Goal: Information Seeking & Learning: Find specific fact

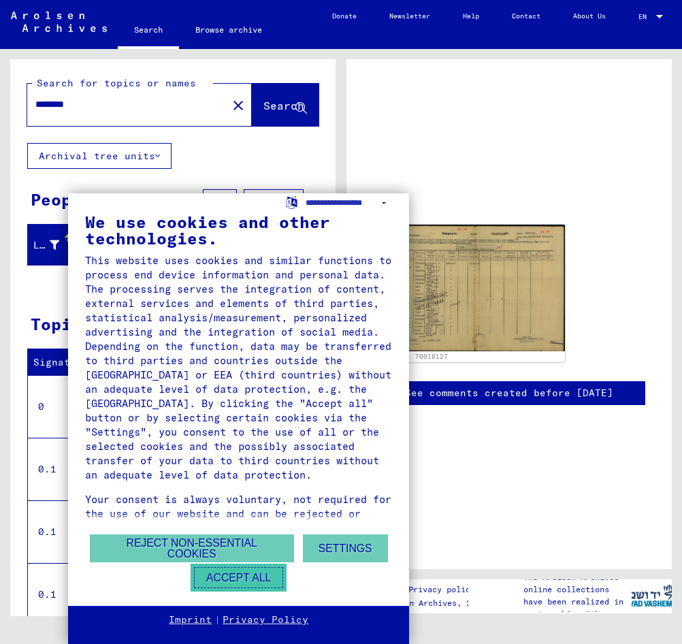
click at [247, 576] on button "Accept all" at bounding box center [239, 577] width 96 height 28
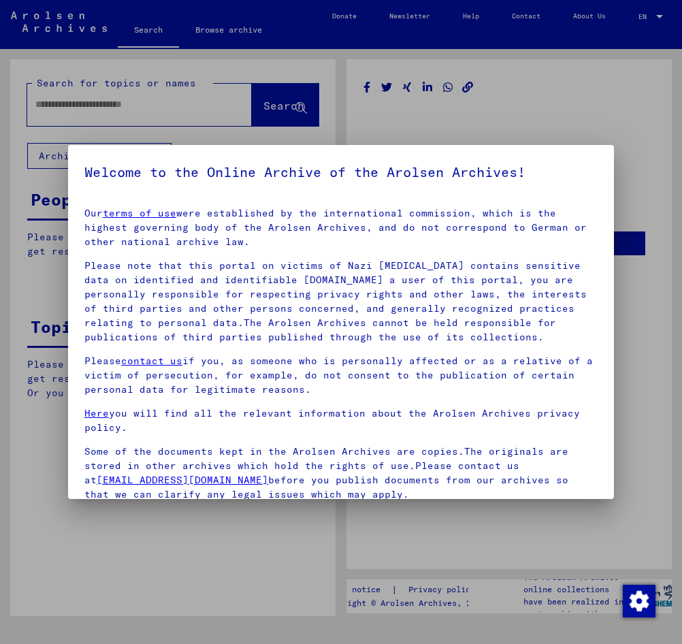
type input "********"
click at [442, 264] on p "Please note that this portal on victims of Nazi [MEDICAL_DATA] contains sensiti…" at bounding box center [340, 302] width 513 height 86
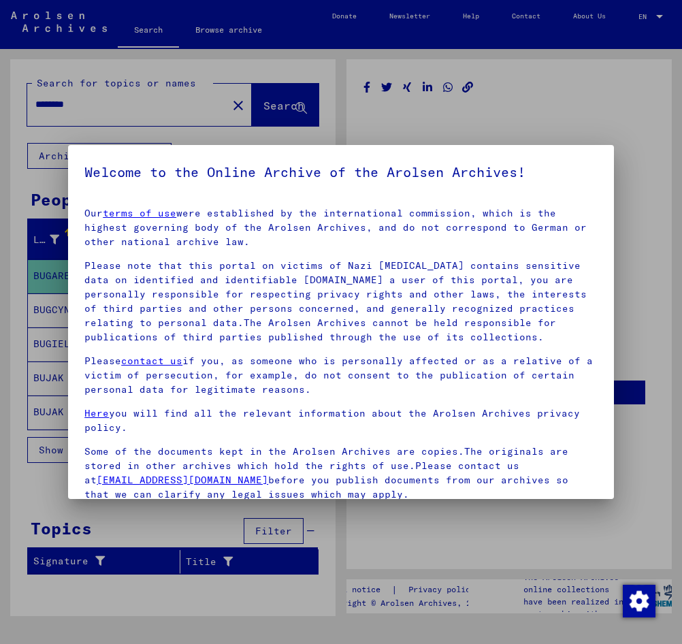
click at [623, 151] on div at bounding box center [341, 322] width 682 height 644
click at [638, 174] on div at bounding box center [341, 322] width 682 height 644
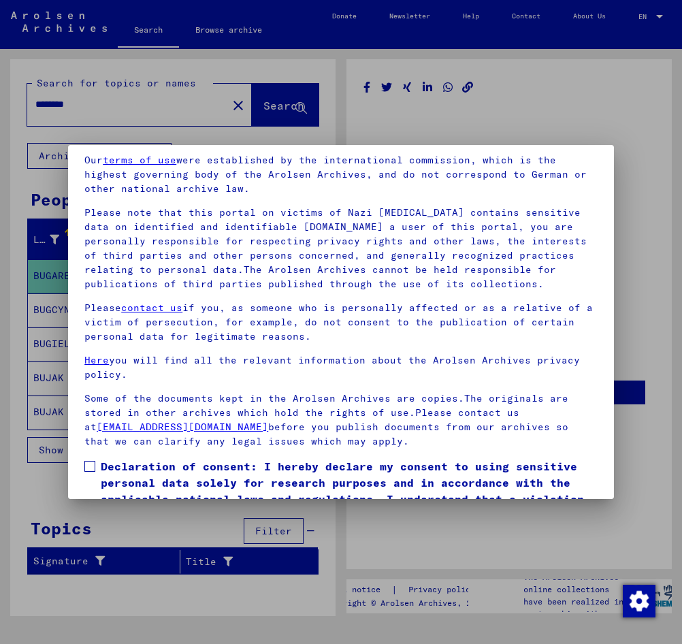
scroll to position [127, 0]
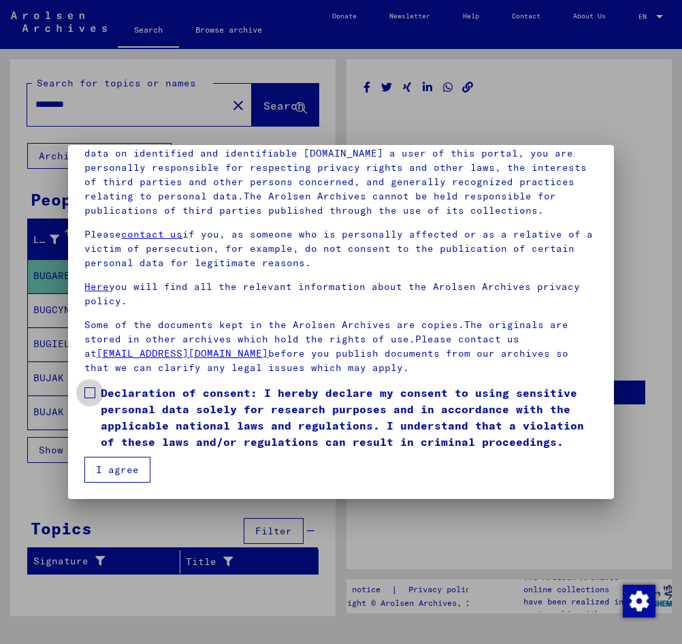
click at [85, 390] on span at bounding box center [89, 392] width 11 height 11
click at [140, 454] on mat-checkbox "Declaration of consent: I hereby declare my consent to using sensitive personal…" at bounding box center [340, 420] width 513 height 72
click at [136, 463] on button "I agree" at bounding box center [117, 470] width 66 height 26
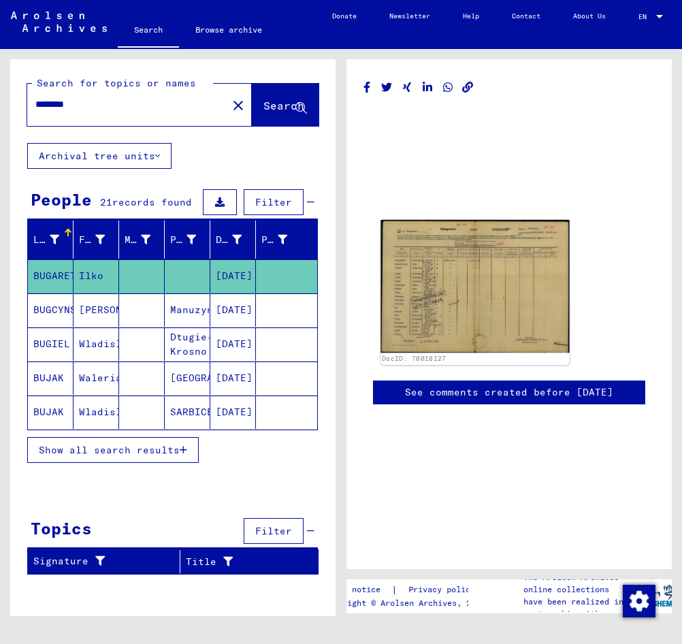
click at [416, 264] on img at bounding box center [474, 286] width 189 height 133
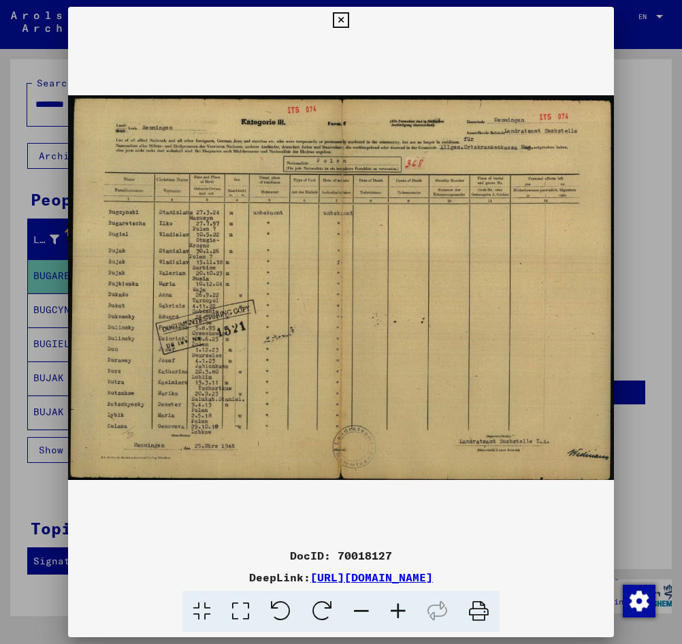
click at [31, 294] on div at bounding box center [341, 322] width 682 height 644
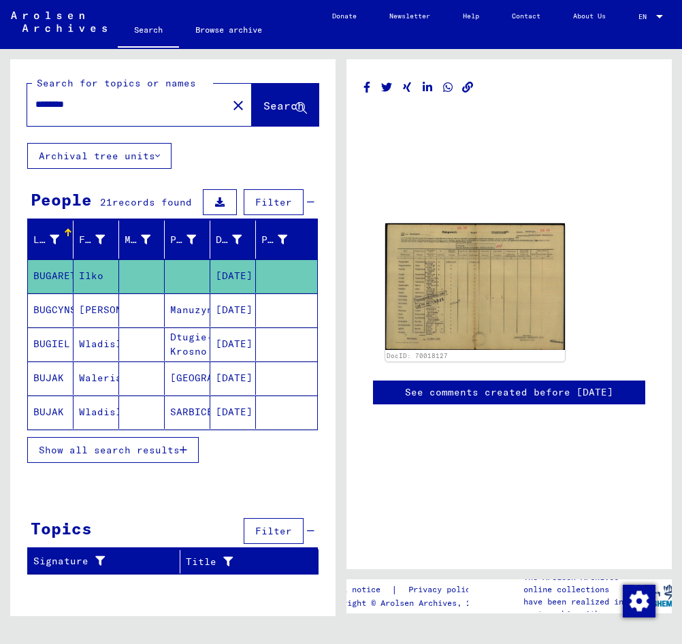
click at [573, 503] on div "DocID: 70018127 See comments created before [DATE]" at bounding box center [508, 314] width 325 height 510
